Goal: Navigation & Orientation: Go to known website

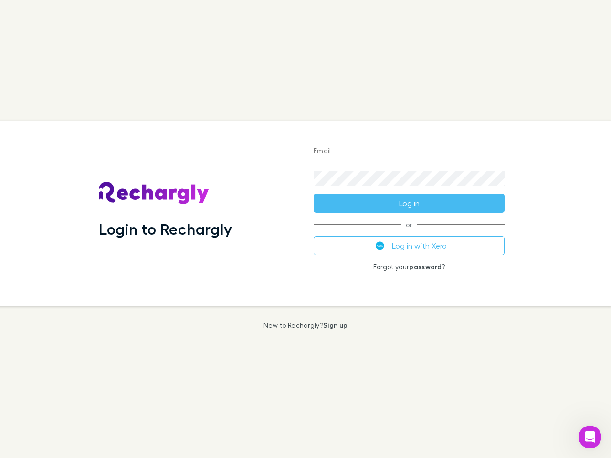
click at [306, 229] on div "Login to Rechargly" at bounding box center [198, 213] width 215 height 185
click at [409, 152] on input "Email" at bounding box center [409, 151] width 191 height 15
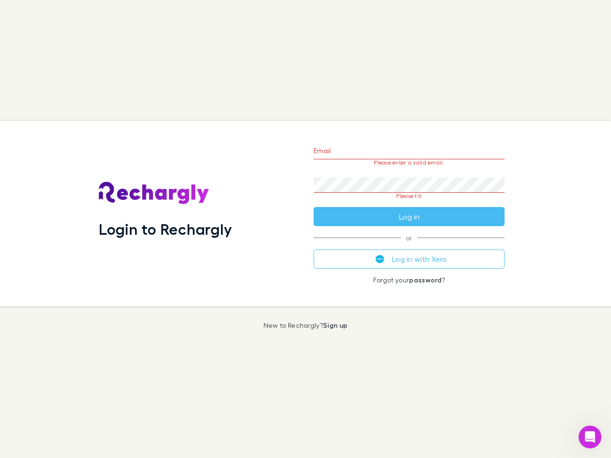
click at [409, 203] on form "Email Please enter a valid email. Password Please fill Log in" at bounding box center [409, 182] width 191 height 90
click at [409, 246] on div "Email Please enter a valid email. Password Please fill Log in or Log in with Xe…" at bounding box center [409, 213] width 206 height 185
click at [590, 437] on icon "Open Intercom Messenger" at bounding box center [590, 438] width 16 height 16
